Goal: Find specific page/section: Find specific page/section

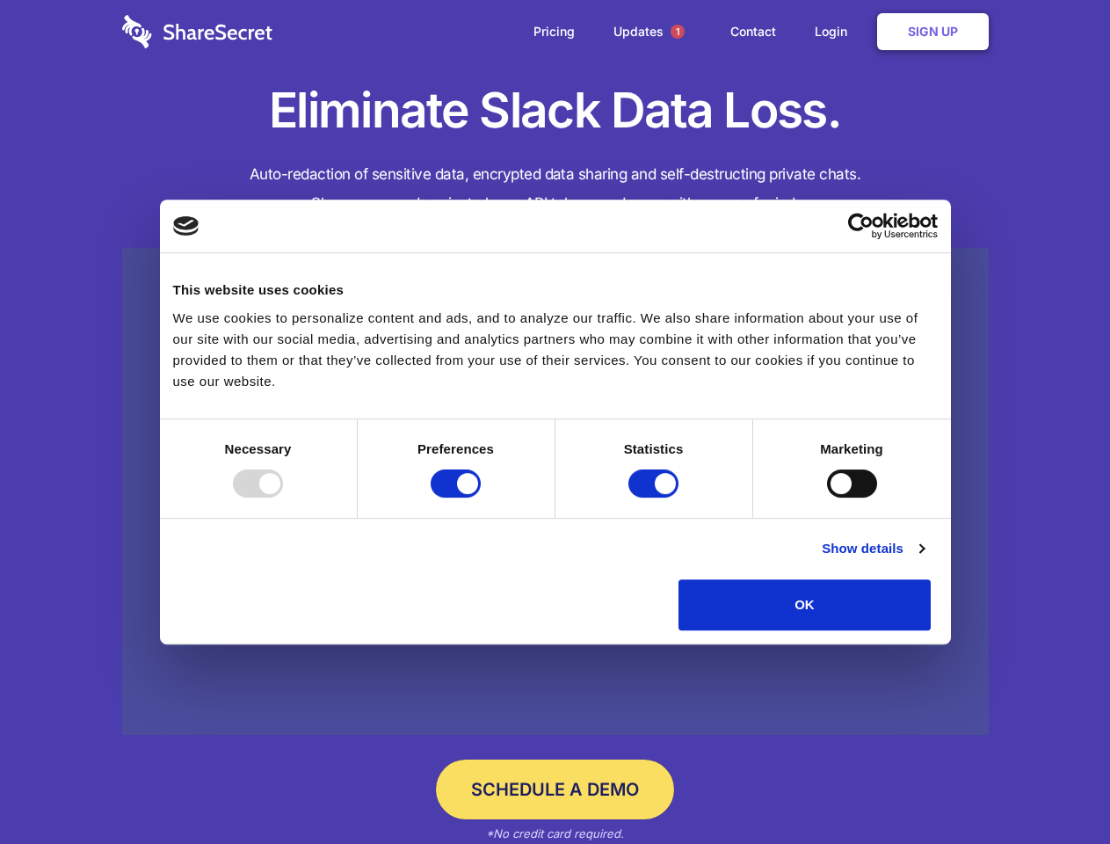
click at [283, 498] on div at bounding box center [258, 483] width 50 height 28
click at [481, 498] on input "Preferences" at bounding box center [456, 483] width 50 height 28
checkbox input "false"
click at [656, 498] on input "Statistics" at bounding box center [653, 483] width 50 height 28
checkbox input "false"
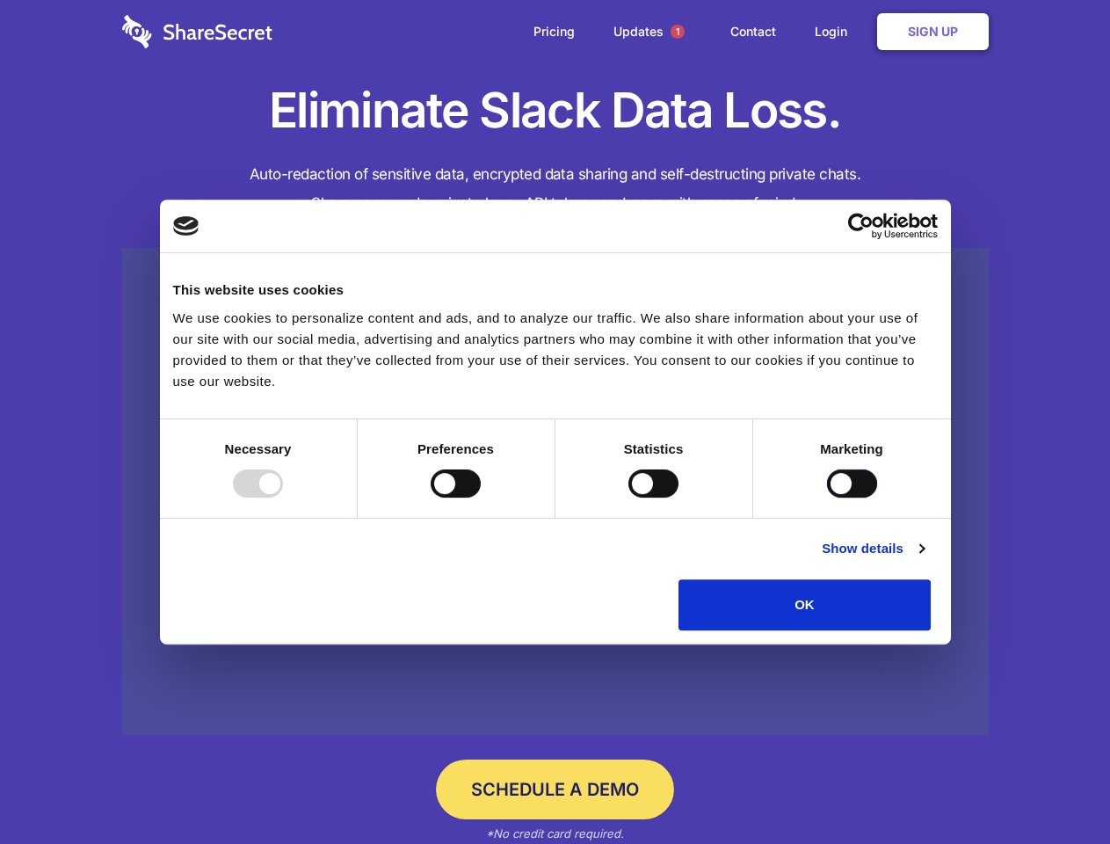
click at [827, 498] on input "Marketing" at bounding box center [852, 483] width 50 height 28
checkbox input "true"
click at [924, 559] on link "Show details" at bounding box center [873, 548] width 102 height 21
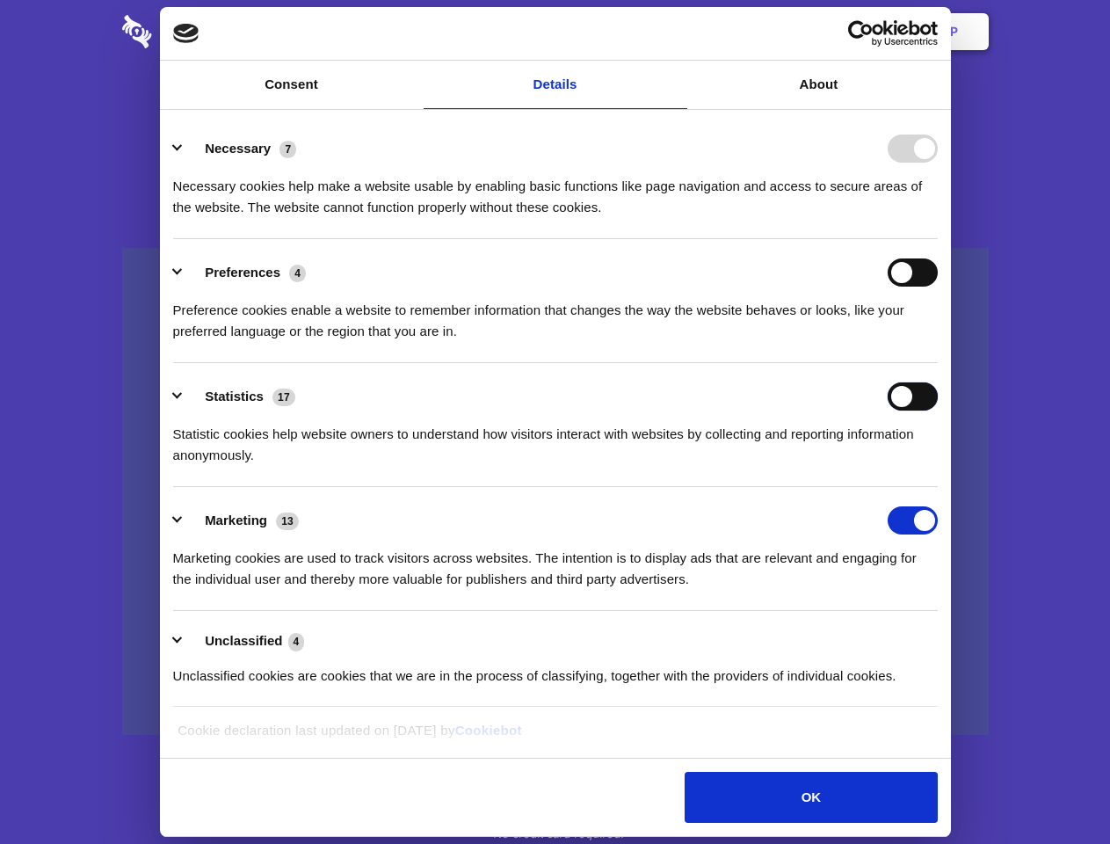
click at [938, 466] on div "Statistics 17 Statistic cookies help website owners to understand how visitors …" at bounding box center [555, 424] width 765 height 84
click at [677, 32] on span "1" at bounding box center [678, 32] width 14 height 14
